Goal: Task Accomplishment & Management: Use online tool/utility

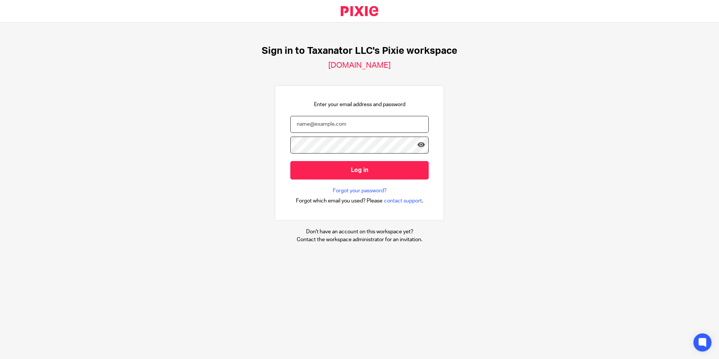
click at [331, 122] on input "email" at bounding box center [359, 124] width 138 height 17
paste input "[EMAIL_ADDRESS][DOMAIN_NAME]"
type input "bharmon@taxn8r.com"
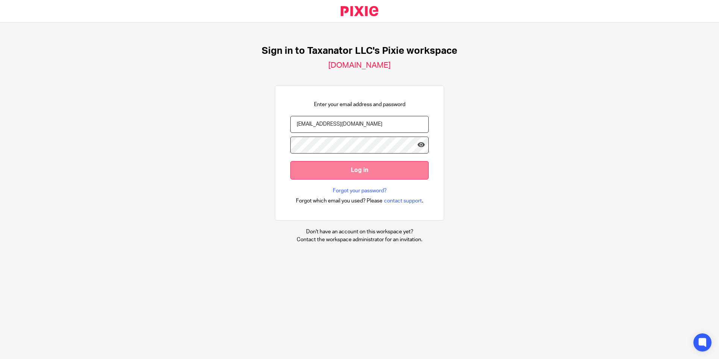
click at [317, 168] on input "Log in" at bounding box center [359, 170] width 138 height 18
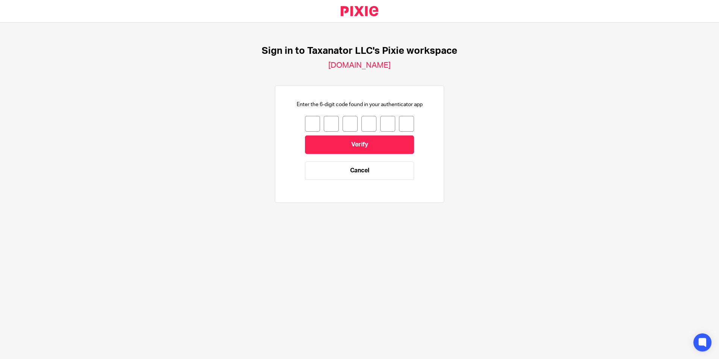
click at [305, 126] on input "number" at bounding box center [312, 124] width 15 height 16
type input "4"
type input "2"
type input "8"
type input "5"
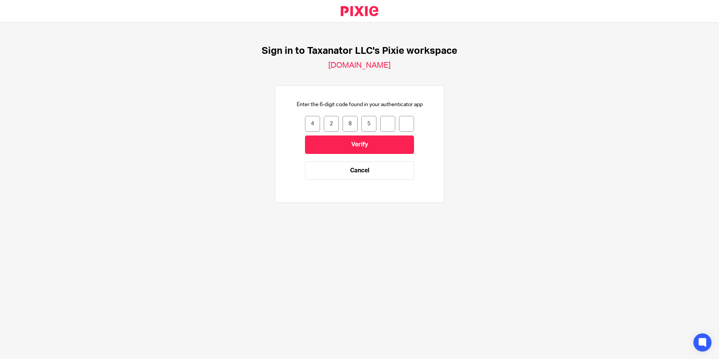
type input "1"
type input "8"
click at [305, 137] on input "Verify" at bounding box center [359, 144] width 109 height 18
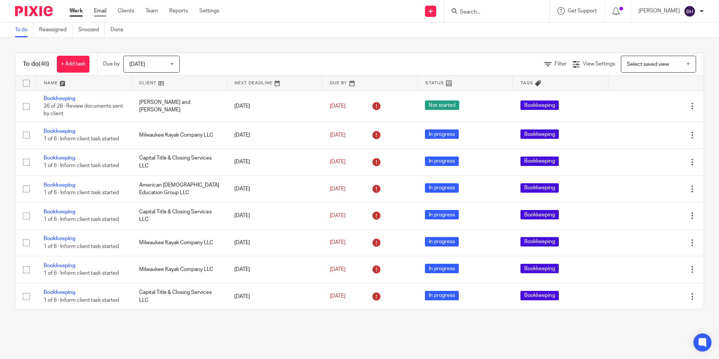
click at [100, 11] on link "Email" at bounding box center [100, 11] width 12 height 8
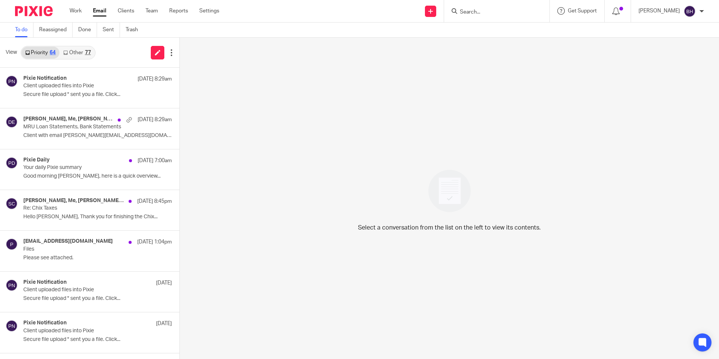
click at [83, 49] on link "Other 77" at bounding box center [76, 53] width 35 height 12
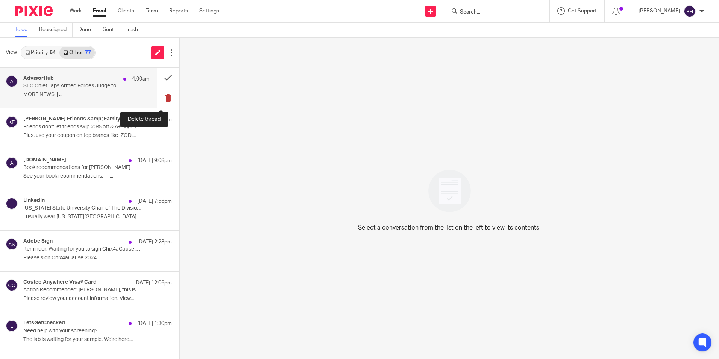
click at [161, 95] on button at bounding box center [168, 98] width 23 height 20
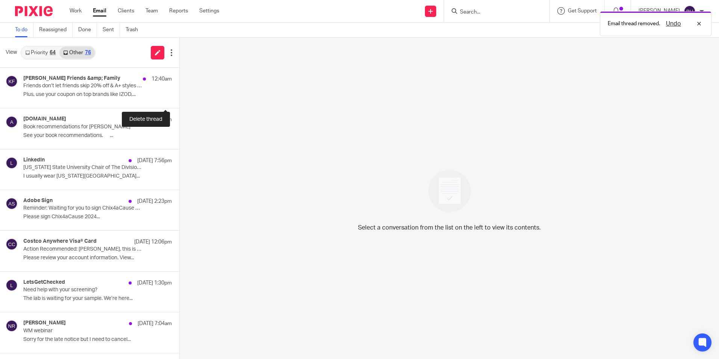
click at [179, 95] on button at bounding box center [182, 98] width 6 height 20
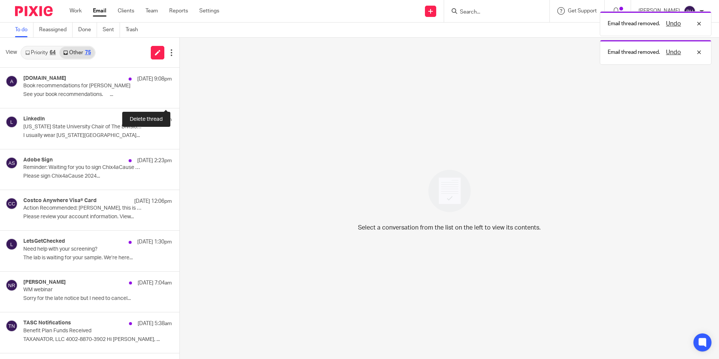
click at [179, 95] on button at bounding box center [182, 98] width 6 height 20
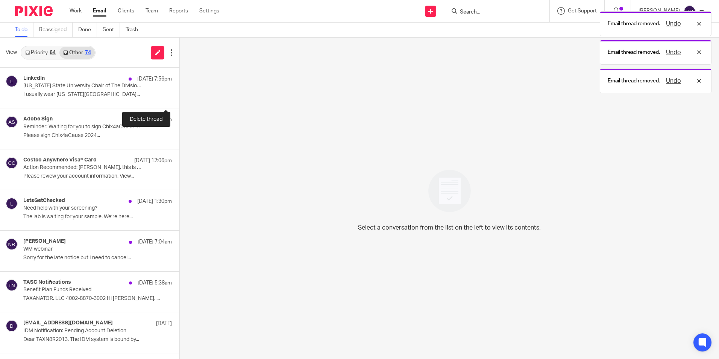
click at [179, 95] on button at bounding box center [182, 98] width 6 height 20
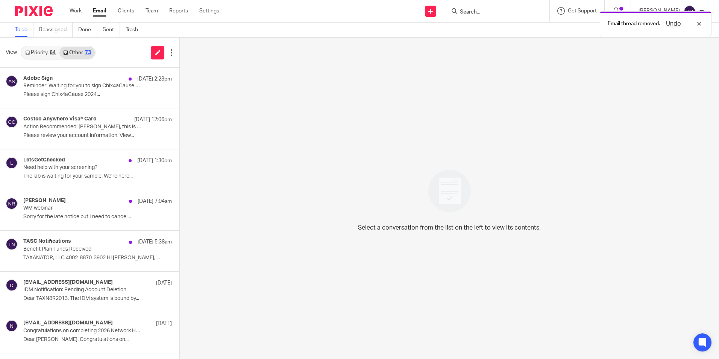
click at [49, 52] on link "Priority 64" at bounding box center [40, 53] width 38 height 12
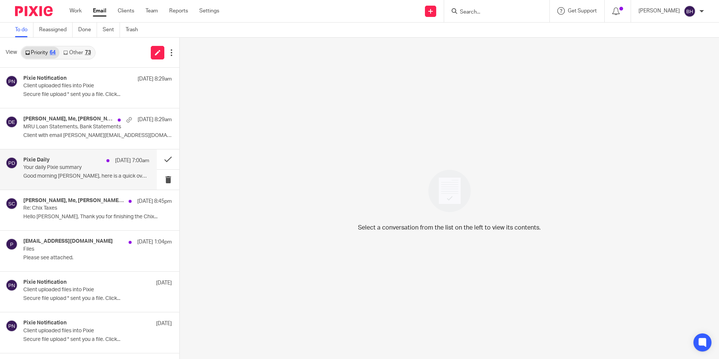
click at [123, 175] on p "Good morning Barbara, here is a quick overview..." at bounding box center [86, 176] width 126 height 6
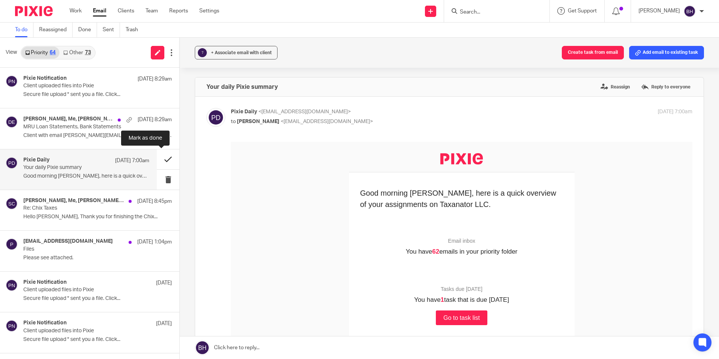
click at [161, 159] on button at bounding box center [168, 159] width 23 height 20
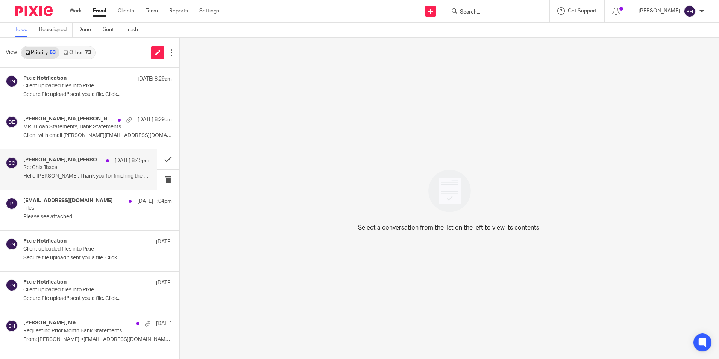
click at [70, 159] on h4 "Krystal Eichenberger, Me, Sheri Schneider, Sue Cole" at bounding box center [62, 160] width 79 height 6
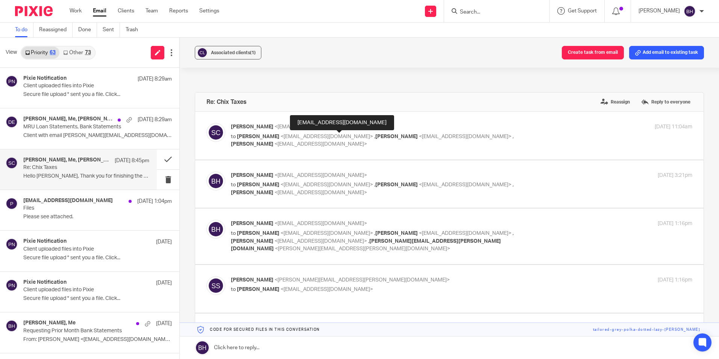
drag, startPoint x: 312, startPoint y: 137, endPoint x: 296, endPoint y: 134, distance: 16.8
click at [296, 134] on span "<krystaleichenberger@chix4acause.org>" at bounding box center [327, 136] width 93 height 5
checkbox input "true"
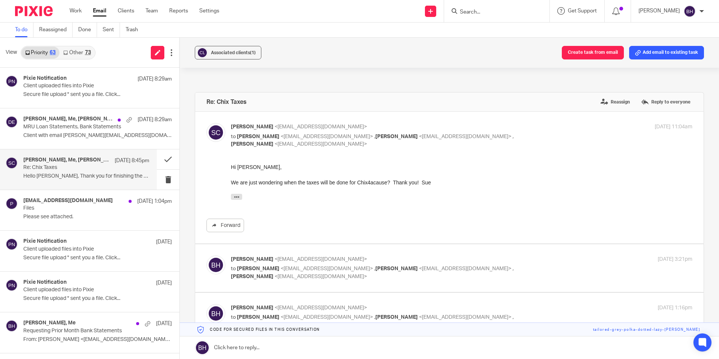
drag, startPoint x: 293, startPoint y: 136, endPoint x: 384, endPoint y: 138, distance: 91.8
click at [373, 138] on span "<krystaleichenberger@chix4acause.org>" at bounding box center [327, 136] width 93 height 5
copy span "krystaleichenberger@chix4acause.org"
click at [75, 11] on link "Work" at bounding box center [76, 11] width 12 height 8
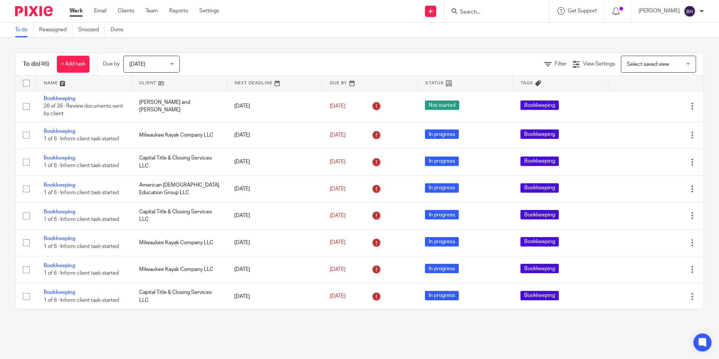
click at [165, 66] on span "Today" at bounding box center [149, 64] width 40 height 16
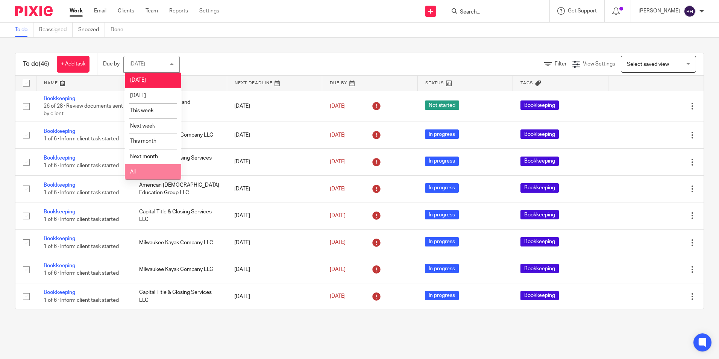
click at [145, 171] on li "All" at bounding box center [153, 171] width 56 height 15
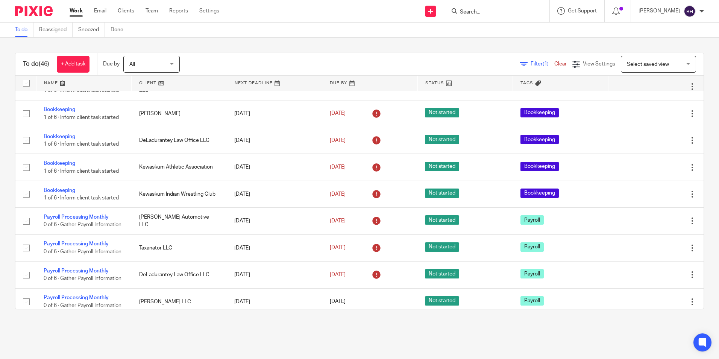
scroll to position [1038, 0]
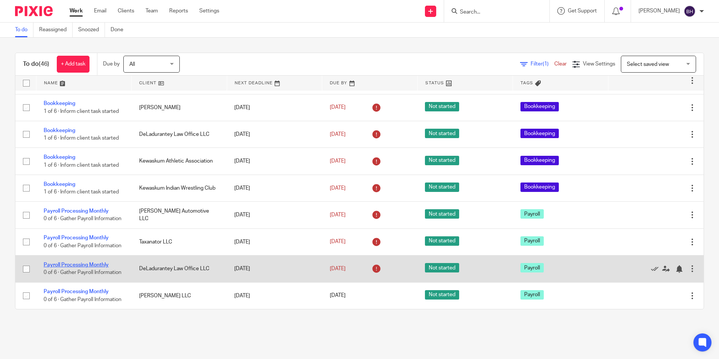
click at [90, 262] on link "Payroll Processing Monthly" at bounding box center [76, 264] width 65 height 5
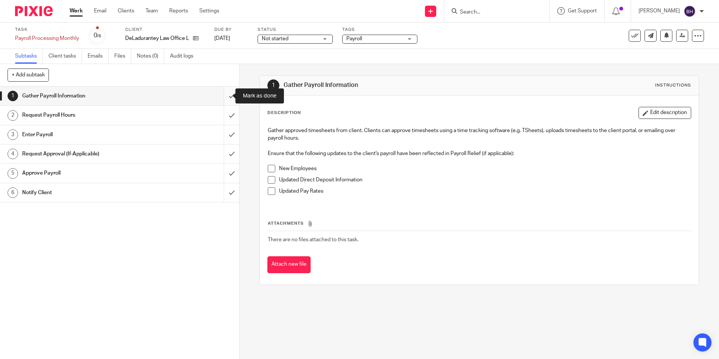
click at [223, 94] on input "submit" at bounding box center [119, 96] width 239 height 19
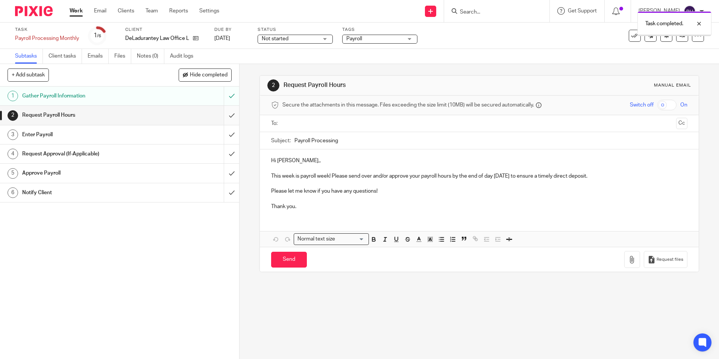
click at [224, 114] on input "submit" at bounding box center [119, 115] width 239 height 19
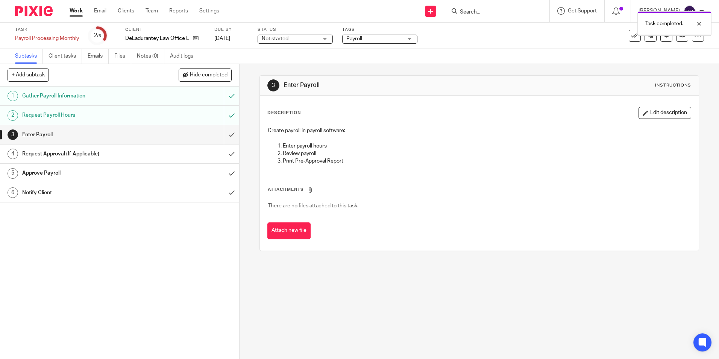
click at [224, 132] on input "submit" at bounding box center [119, 134] width 239 height 19
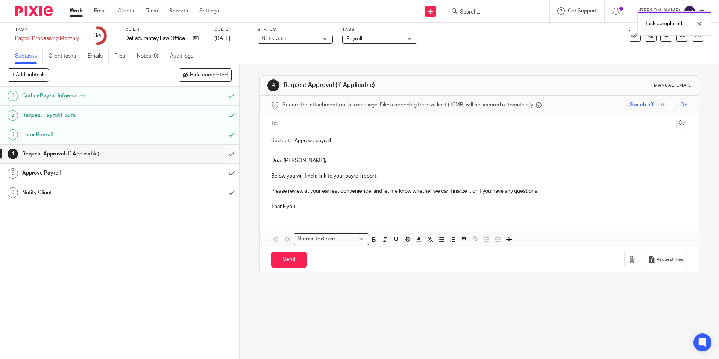
click at [223, 151] on input "submit" at bounding box center [119, 153] width 239 height 19
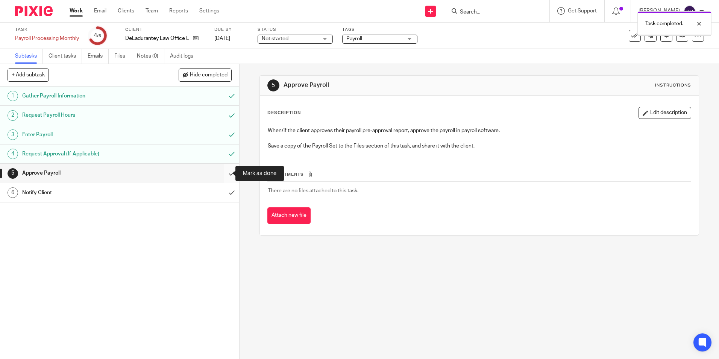
click at [222, 171] on input "submit" at bounding box center [119, 173] width 239 height 19
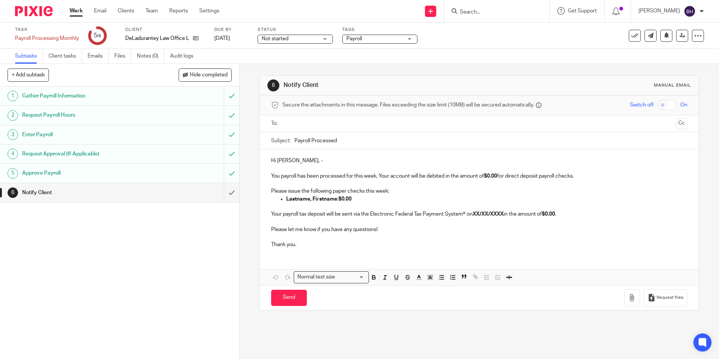
click at [271, 162] on p "Hi Nathan, -" at bounding box center [479, 161] width 416 height 8
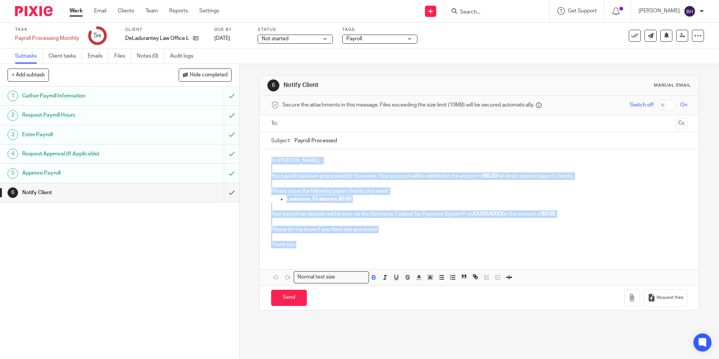
drag, startPoint x: 269, startPoint y: 161, endPoint x: 313, endPoint y: 244, distance: 93.9
click at [313, 244] on div "Hi Nathan, - You payroll has been processed for this week. Your account will be…" at bounding box center [479, 201] width 439 height 105
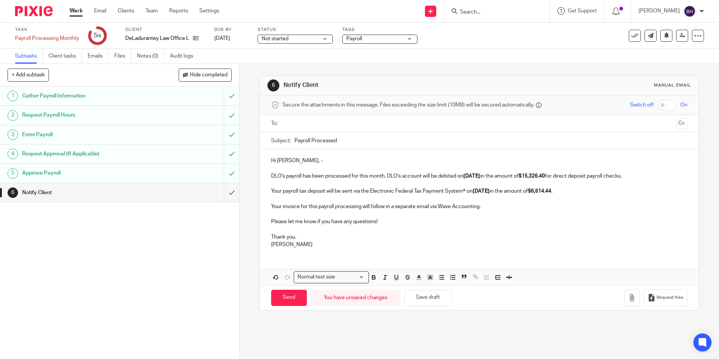
click at [317, 121] on input "text" at bounding box center [479, 123] width 388 height 9
click at [467, 177] on strong "5/22/2025" at bounding box center [471, 177] width 17 height 5
click at [475, 176] on strong "8/22/2025" at bounding box center [471, 177] width 17 height 5
click at [540, 177] on strong "$15,326.40" at bounding box center [532, 177] width 26 height 5
drag, startPoint x: 540, startPoint y: 177, endPoint x: 556, endPoint y: 177, distance: 15.8
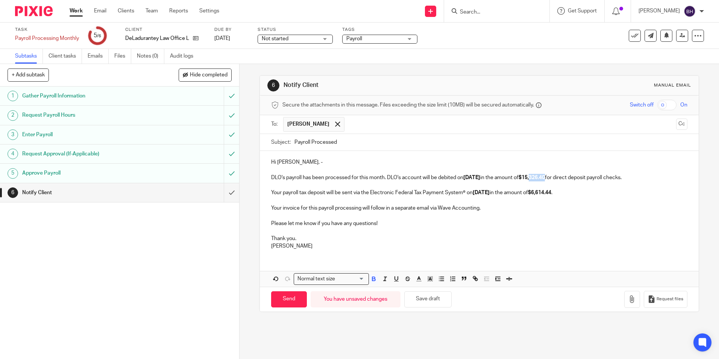
click at [545, 177] on strong "$15,326.40" at bounding box center [532, 177] width 26 height 5
click at [475, 191] on strong "5/27/2025" at bounding box center [481, 192] width 17 height 5
click at [550, 193] on strong "$6,614.44" at bounding box center [539, 192] width 23 height 5
drag, startPoint x: 551, startPoint y: 193, endPoint x: 563, endPoint y: 191, distance: 12.5
click at [551, 191] on strong "$6,614.44" at bounding box center [539, 192] width 23 height 5
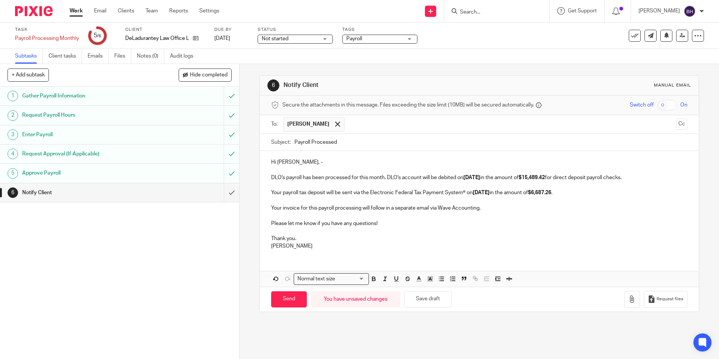
click at [271, 207] on p "Your invoice for this payroll processing will follow in a separate email via Wa…" at bounding box center [479, 208] width 416 height 8
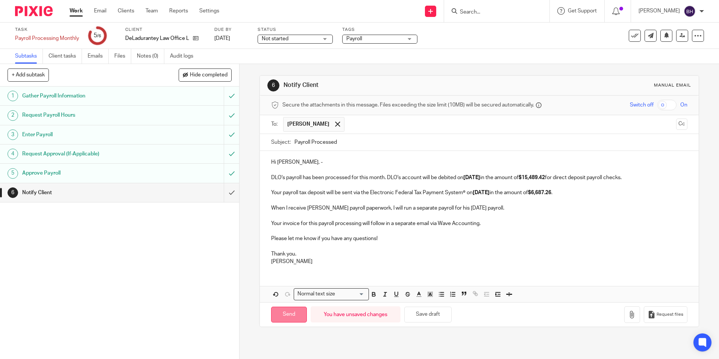
click at [286, 316] on input "Send" at bounding box center [289, 315] width 36 height 16
type input "Sent"
click at [102, 11] on link "Email" at bounding box center [100, 11] width 12 height 8
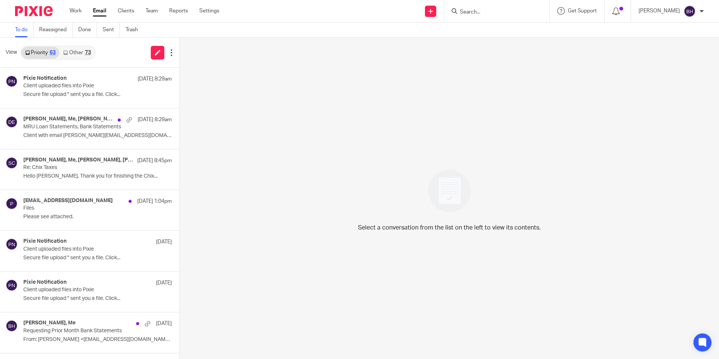
click at [79, 11] on link "Work" at bounding box center [76, 11] width 12 height 8
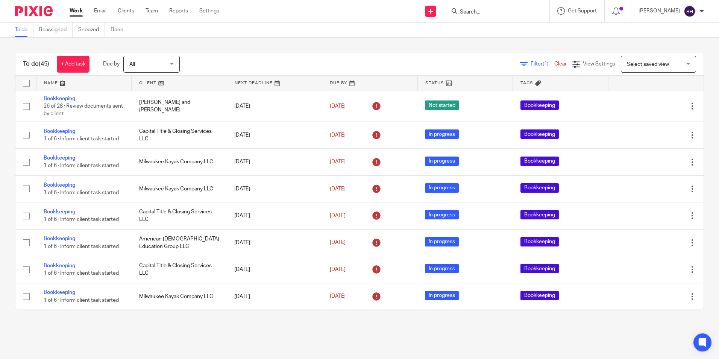
click at [138, 59] on span "All" at bounding box center [149, 64] width 40 height 16
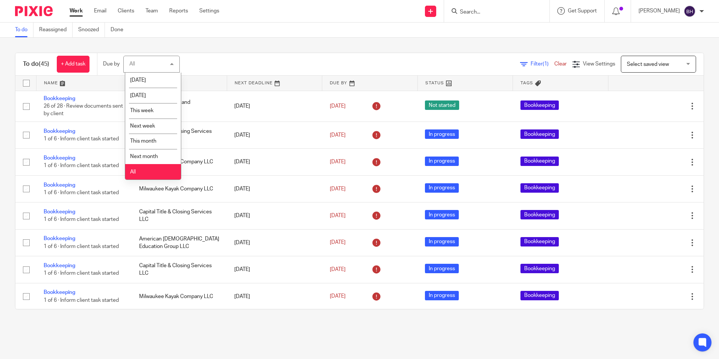
click at [138, 59] on div "All All" at bounding box center [151, 64] width 56 height 17
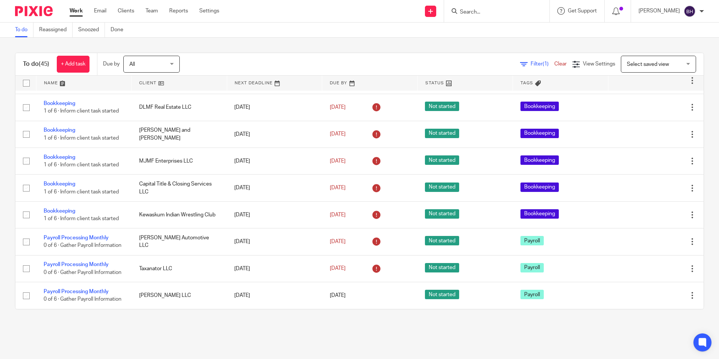
scroll to position [1007, 0]
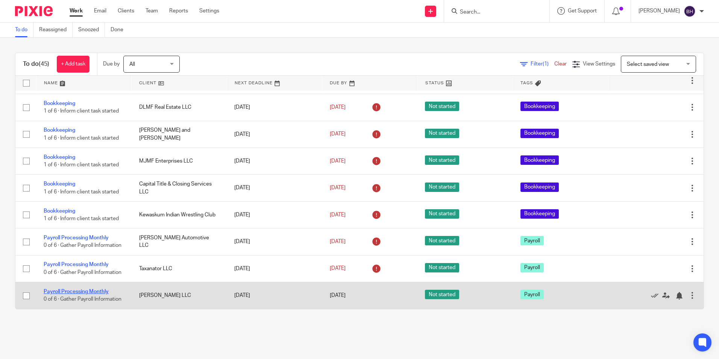
click at [82, 289] on link "Payroll Processing Monthly" at bounding box center [76, 291] width 65 height 5
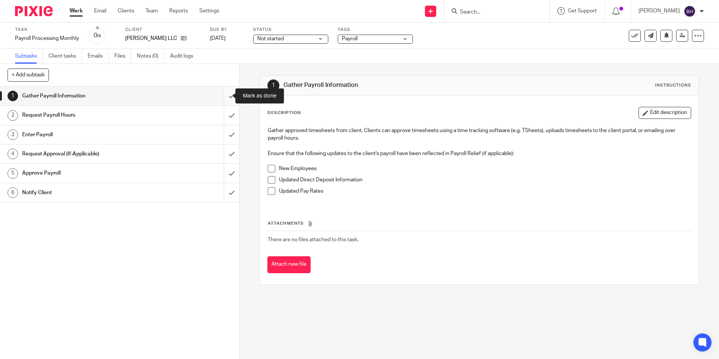
click at [224, 99] on input "submit" at bounding box center [119, 96] width 239 height 19
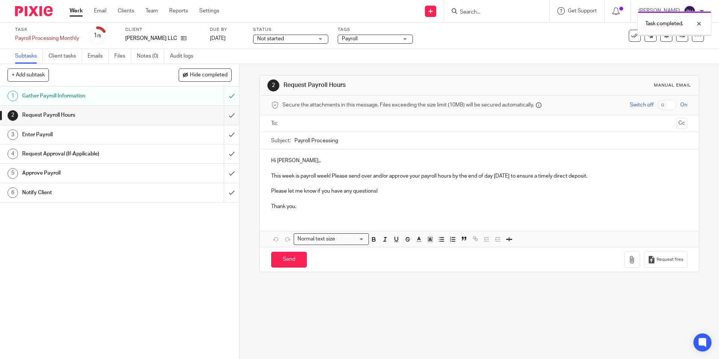
click at [224, 114] on input "submit" at bounding box center [119, 115] width 239 height 19
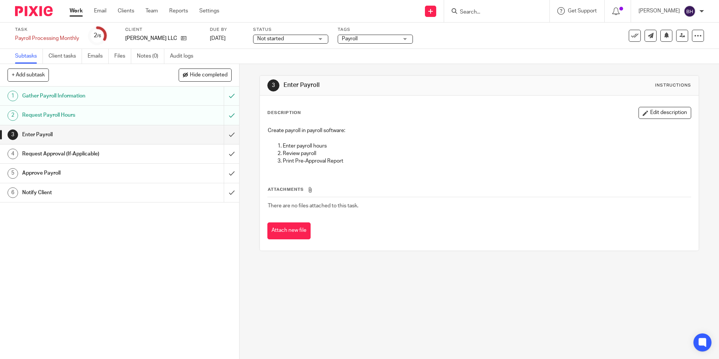
click at [224, 133] on input "submit" at bounding box center [119, 134] width 239 height 19
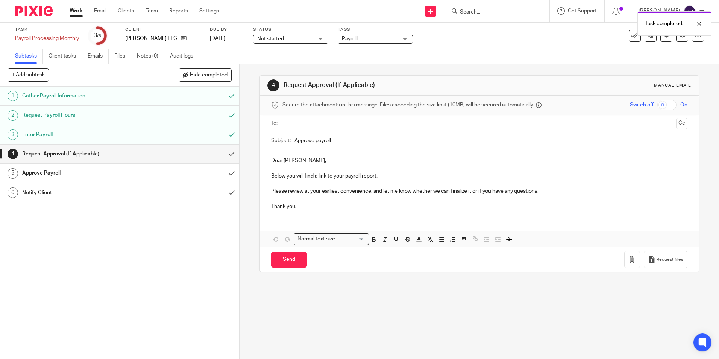
click at [225, 153] on input "submit" at bounding box center [119, 153] width 239 height 19
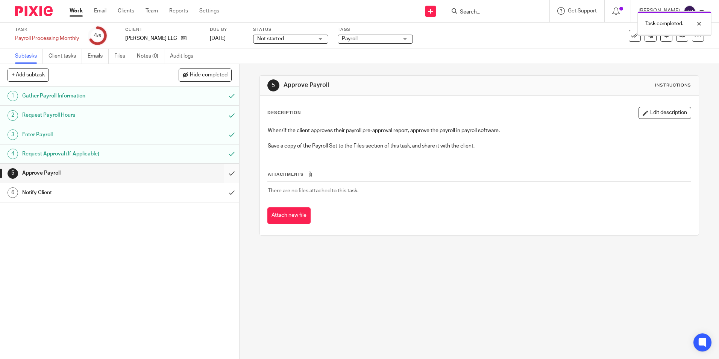
click at [223, 173] on input "submit" at bounding box center [119, 173] width 239 height 19
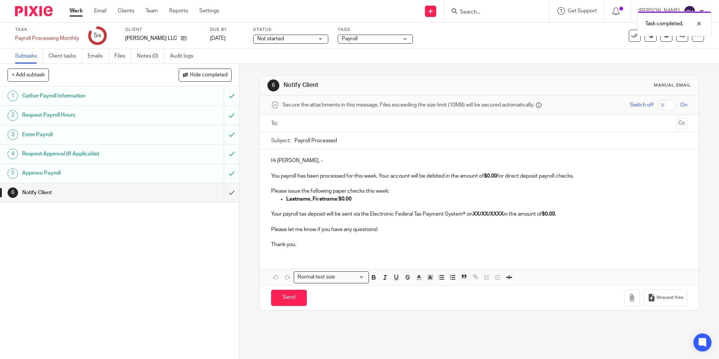
click at [295, 122] on input "text" at bounding box center [479, 123] width 388 height 9
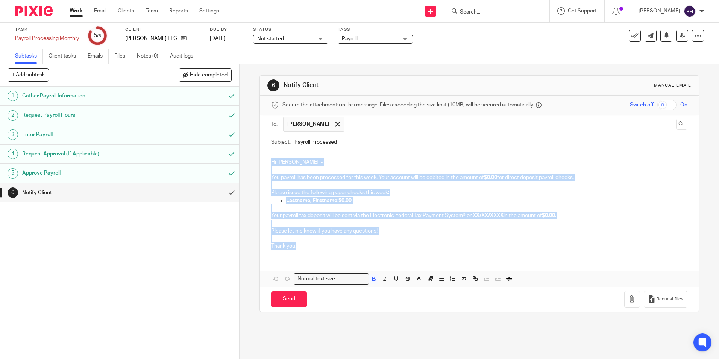
drag, startPoint x: 264, startPoint y: 162, endPoint x: 313, endPoint y: 259, distance: 108.2
click at [313, 259] on div "Hi Kevin, - You payroll has been processed for this week. Your account will be …" at bounding box center [479, 219] width 439 height 136
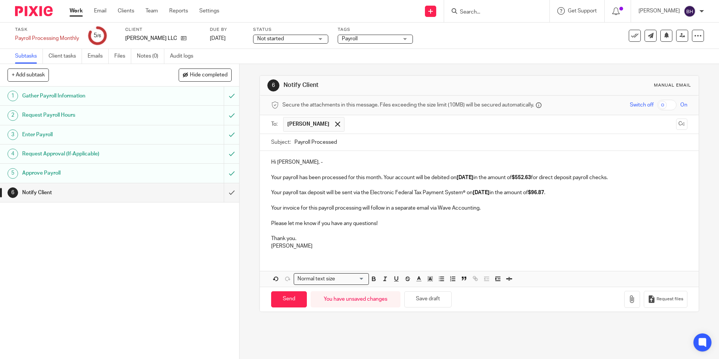
click at [458, 177] on strong "5/22/2025" at bounding box center [465, 177] width 17 height 5
click at [473, 191] on strong "5/27/2025" at bounding box center [481, 192] width 17 height 5
click at [466, 179] on strong "8/22/2025" at bounding box center [465, 177] width 17 height 5
click at [281, 299] on input "Send" at bounding box center [289, 299] width 36 height 16
type input "Sent"
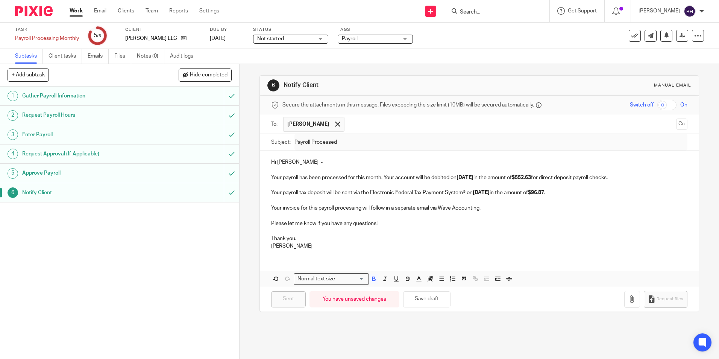
click at [78, 13] on link "Work" at bounding box center [76, 11] width 13 height 8
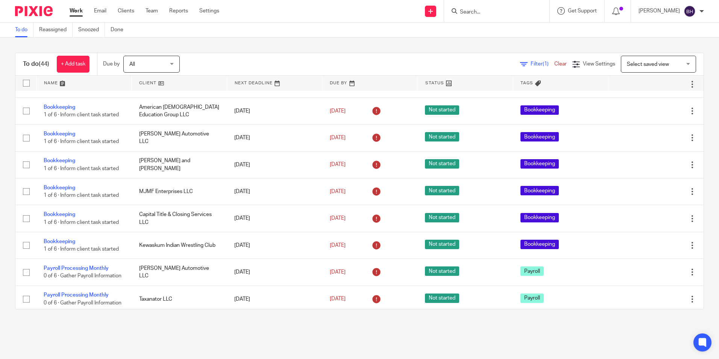
scroll to position [976, 0]
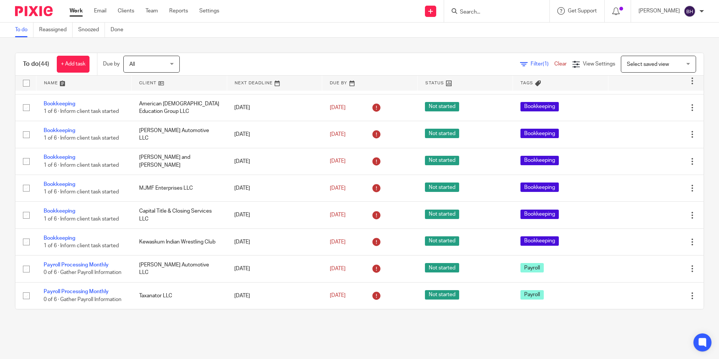
click at [475, 15] on input "Search" at bounding box center [493, 12] width 68 height 7
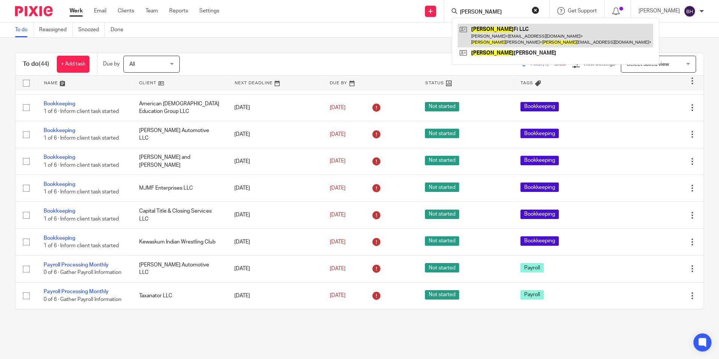
type input "hunt"
click at [488, 34] on link at bounding box center [556, 35] width 196 height 23
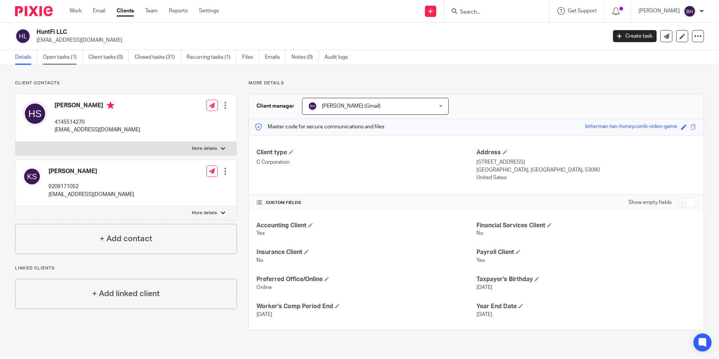
click at [70, 58] on link "Open tasks (1)" at bounding box center [63, 57] width 40 height 15
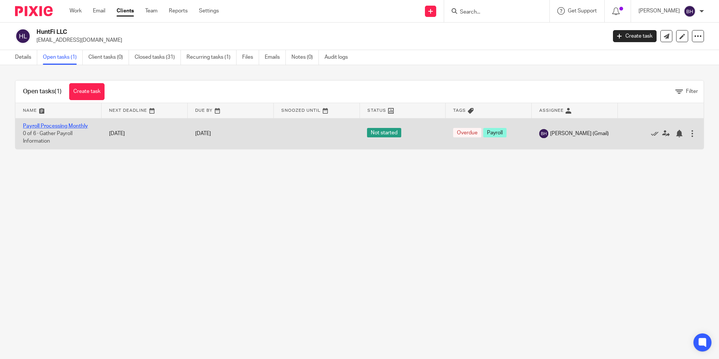
click at [82, 124] on link "Payroll Processing Monthly" at bounding box center [55, 125] width 65 height 5
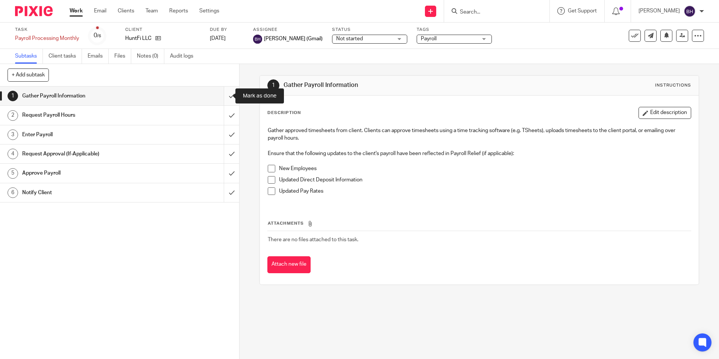
click at [223, 98] on input "submit" at bounding box center [119, 96] width 239 height 19
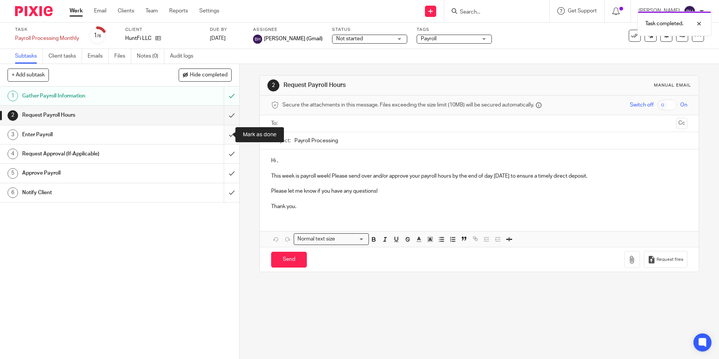
click at [222, 134] on input "submit" at bounding box center [119, 134] width 239 height 19
click at [228, 112] on input "submit" at bounding box center [119, 115] width 239 height 19
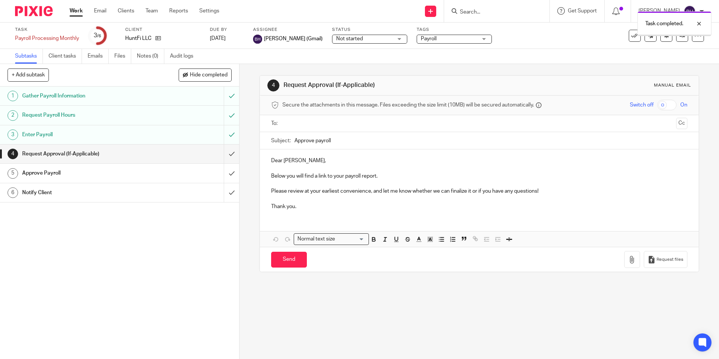
click at [220, 155] on input "submit" at bounding box center [119, 153] width 239 height 19
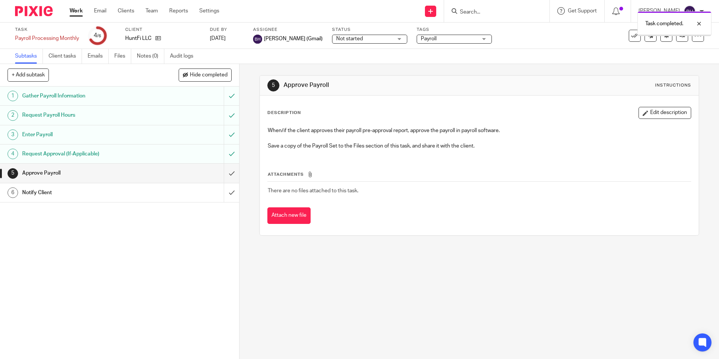
click at [223, 172] on input "submit" at bounding box center [119, 173] width 239 height 19
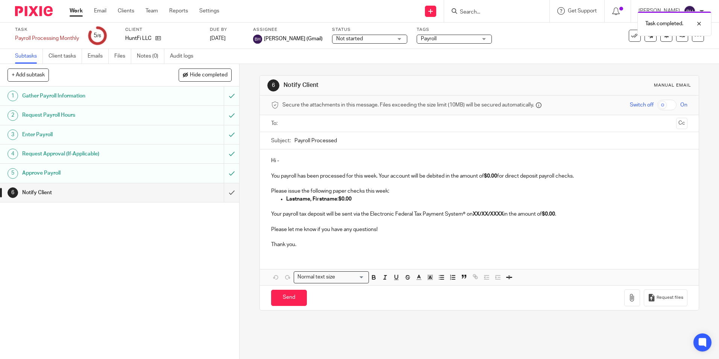
click at [313, 122] on input "text" at bounding box center [479, 123] width 388 height 9
click at [346, 125] on input "text" at bounding box center [503, 124] width 340 height 15
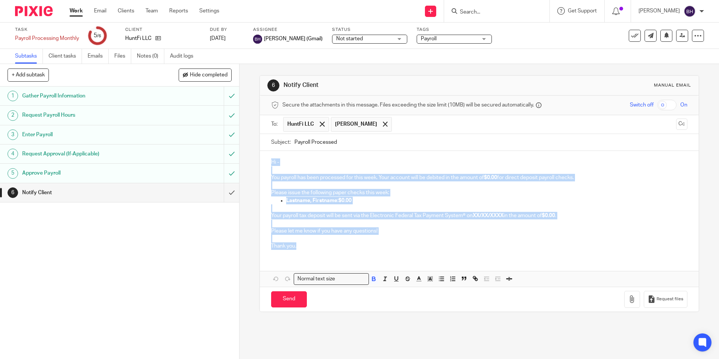
drag, startPoint x: 269, startPoint y: 162, endPoint x: 311, endPoint y: 253, distance: 100.3
click at [311, 253] on div "Hi - You payroll has been processed for this week. Your account will be debited…" at bounding box center [479, 203] width 439 height 105
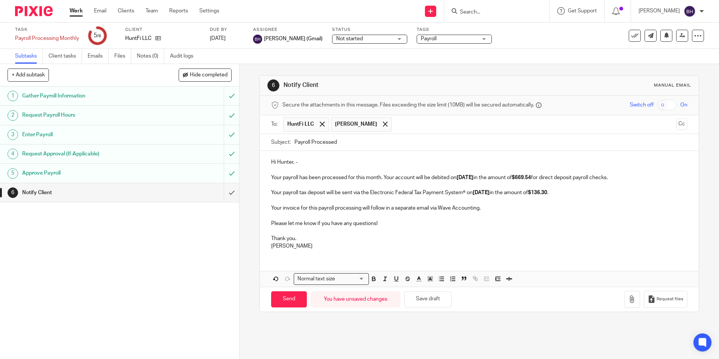
click at [458, 176] on strong "5/22/2025" at bounding box center [465, 177] width 17 height 5
click at [474, 191] on strong "5/27/2025" at bounding box center [481, 192] width 17 height 5
click at [292, 299] on input "Send" at bounding box center [289, 299] width 36 height 16
type input "Sent"
click at [80, 11] on link "Work" at bounding box center [76, 11] width 13 height 8
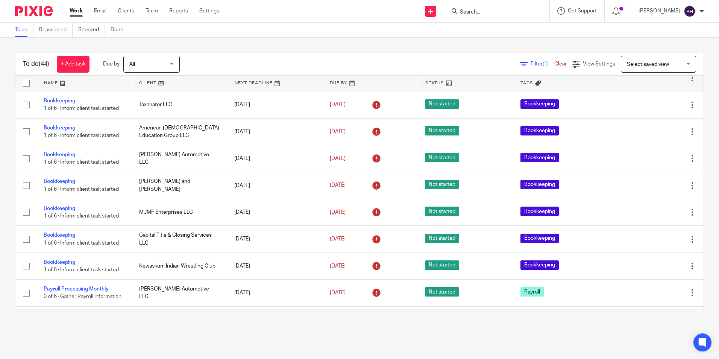
scroll to position [976, 0]
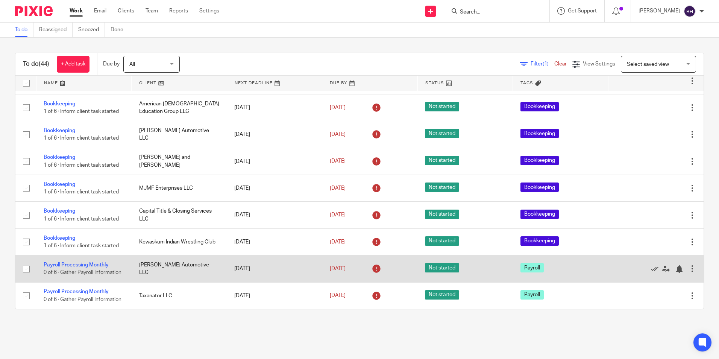
click at [97, 262] on link "Payroll Processing Monthly" at bounding box center [76, 264] width 65 height 5
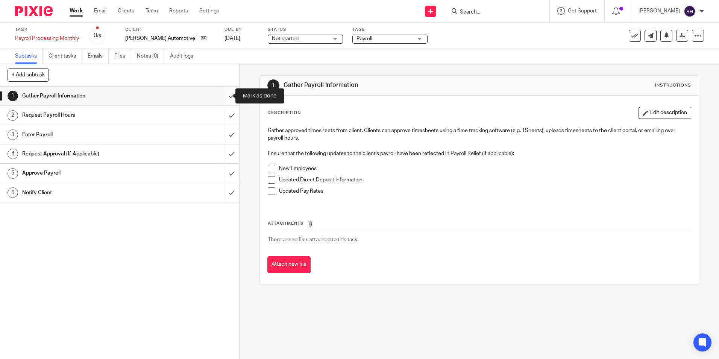
click at [221, 95] on input "submit" at bounding box center [119, 96] width 239 height 19
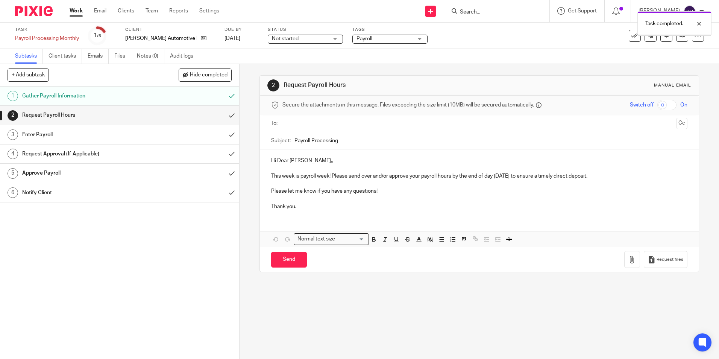
click at [225, 115] on input "submit" at bounding box center [119, 115] width 239 height 19
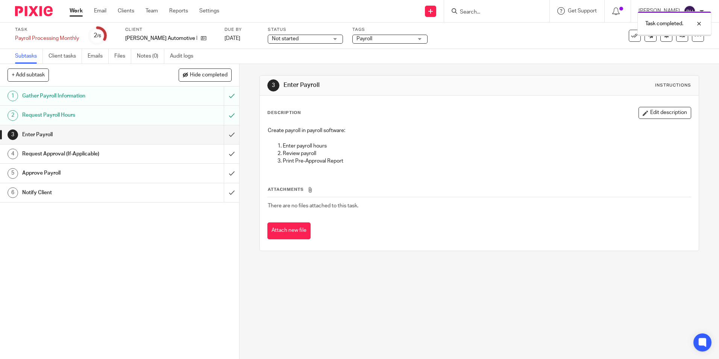
click at [224, 134] on input "submit" at bounding box center [119, 134] width 239 height 19
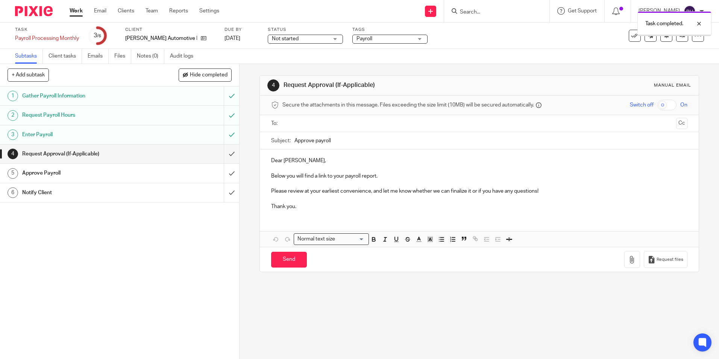
click at [223, 152] on input "submit" at bounding box center [119, 153] width 239 height 19
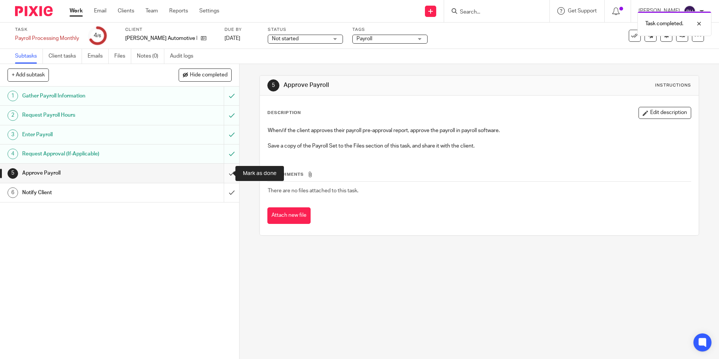
click at [226, 172] on input "submit" at bounding box center [119, 173] width 239 height 19
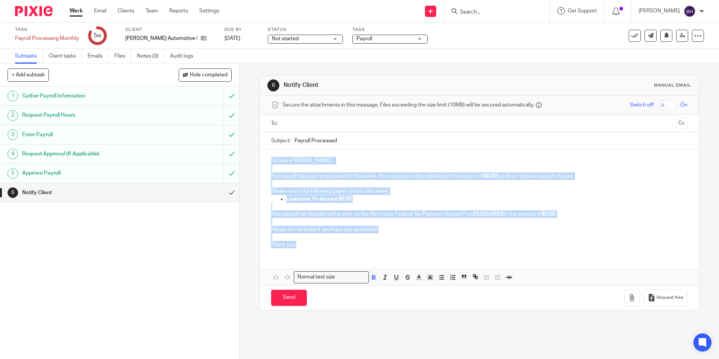
drag, startPoint x: 268, startPoint y: 161, endPoint x: 315, endPoint y: 246, distance: 96.8
click at [315, 246] on div "Hi Dear Dan, - You payroll has been processed for this week. Your account will …" at bounding box center [479, 201] width 439 height 105
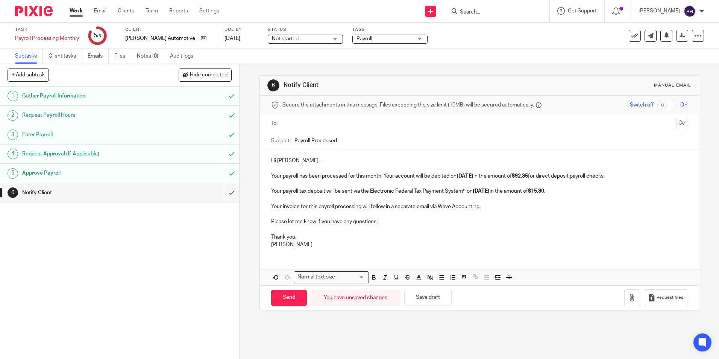
click at [310, 125] on input "text" at bounding box center [479, 123] width 388 height 9
click at [459, 177] on strong "5/22/2025" at bounding box center [465, 177] width 17 height 5
click at [466, 177] on strong "8/22/2025" at bounding box center [465, 177] width 17 height 5
click at [475, 194] on strong "5/27/2025" at bounding box center [481, 192] width 17 height 5
click at [288, 304] on input "Send" at bounding box center [289, 299] width 36 height 16
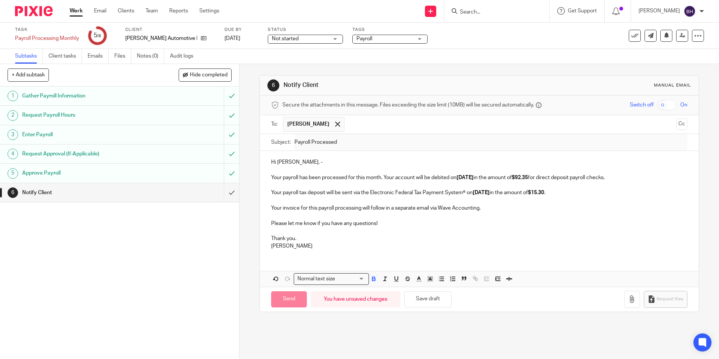
type input "Sent"
click at [100, 11] on link "Email" at bounding box center [100, 11] width 12 height 8
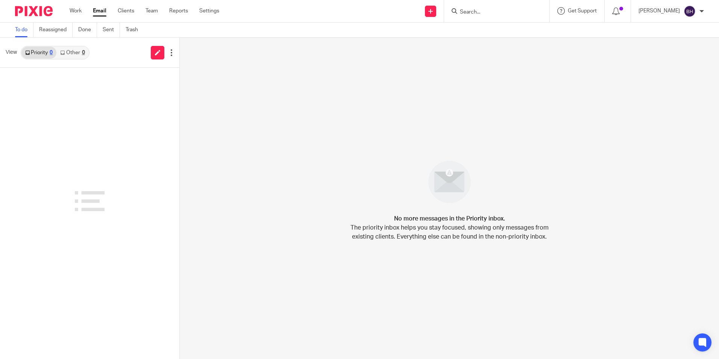
click at [78, 12] on link "Work" at bounding box center [76, 11] width 12 height 8
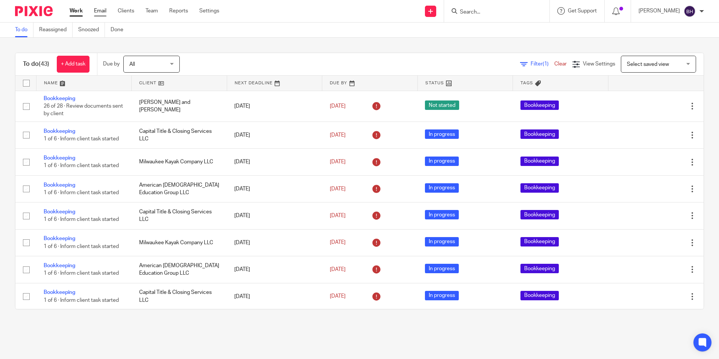
click at [106, 11] on link "Email" at bounding box center [100, 11] width 12 height 8
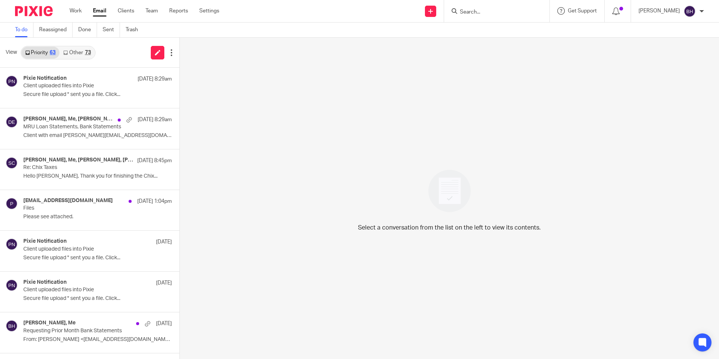
click at [72, 53] on link "Other 73" at bounding box center [76, 53] width 35 height 12
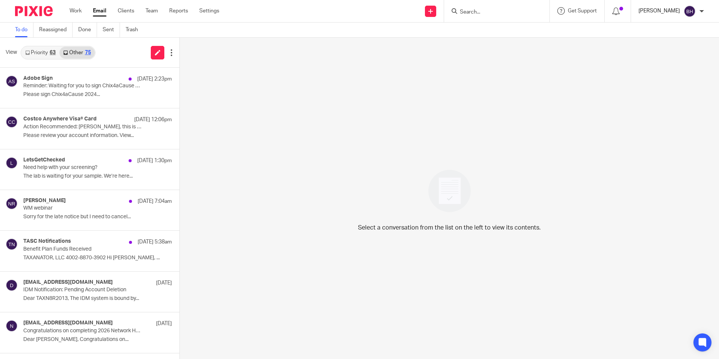
click at [657, 13] on p "[PERSON_NAME]" at bounding box center [659, 11] width 41 height 8
click at [661, 53] on span "Logout" at bounding box center [669, 52] width 17 height 5
